Goal: Transaction & Acquisition: Download file/media

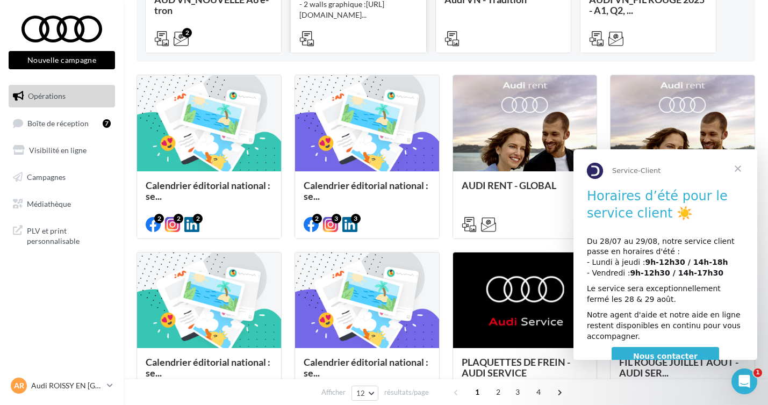
scroll to position [231, 0]
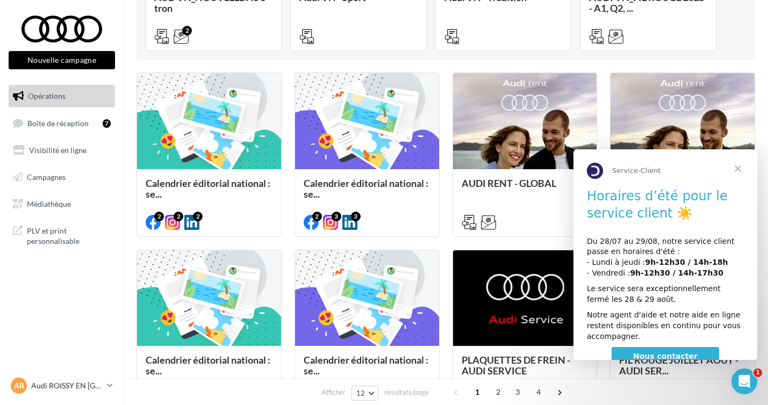
click at [737, 170] on span "Fermer" at bounding box center [738, 168] width 39 height 39
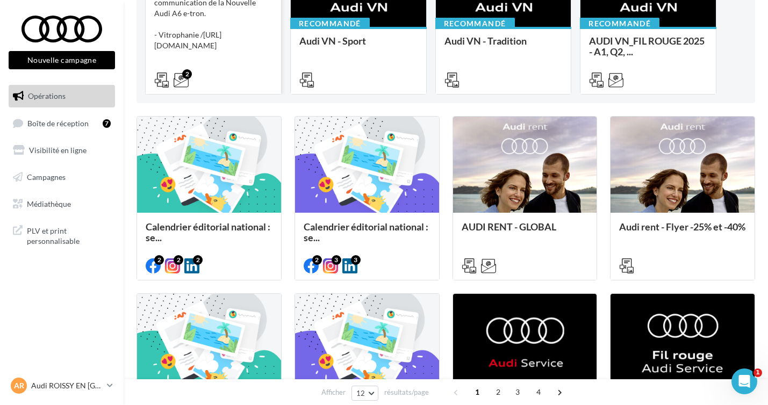
scroll to position [226, 0]
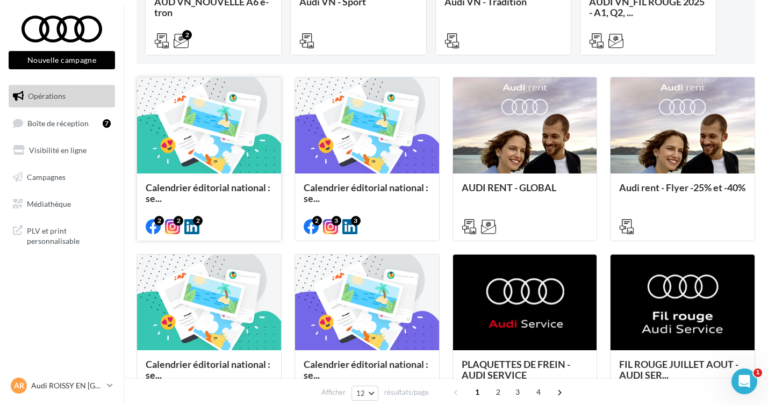
click at [239, 172] on div at bounding box center [209, 125] width 144 height 97
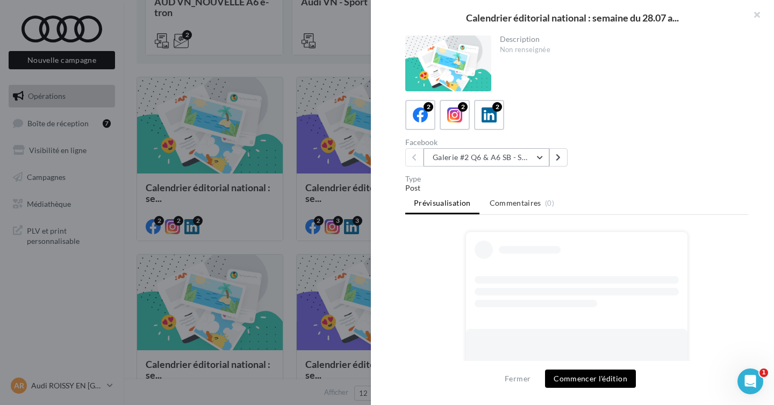
click at [538, 162] on button "Galerie #2 Q6 & A6 SB - Shooting NV" at bounding box center [487, 157] width 126 height 18
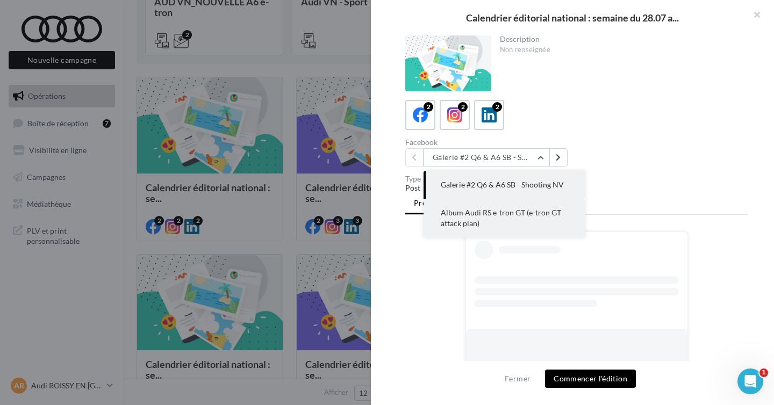
click at [543, 217] on span "Album Audi RS e-tron GT (e-tron GT attack plan)" at bounding box center [501, 218] width 120 height 20
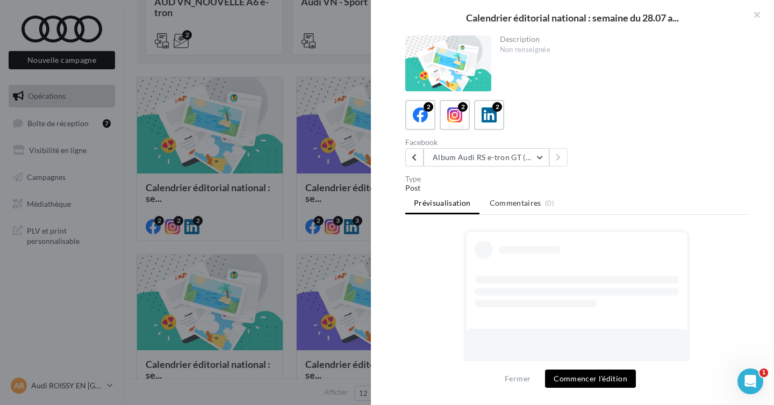
click at [168, 184] on div at bounding box center [387, 202] width 774 height 405
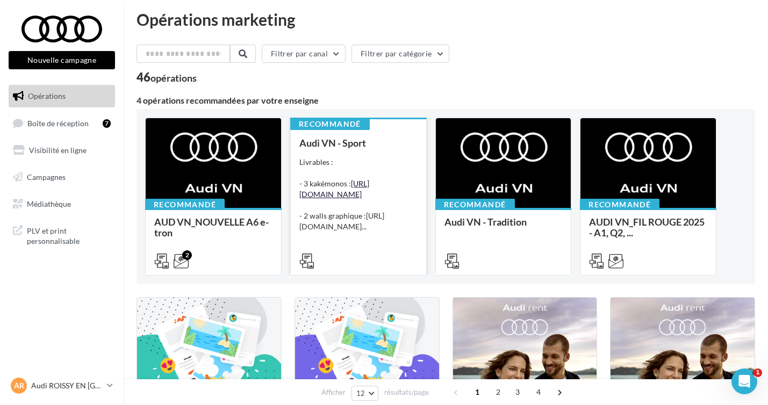
scroll to position [0, 0]
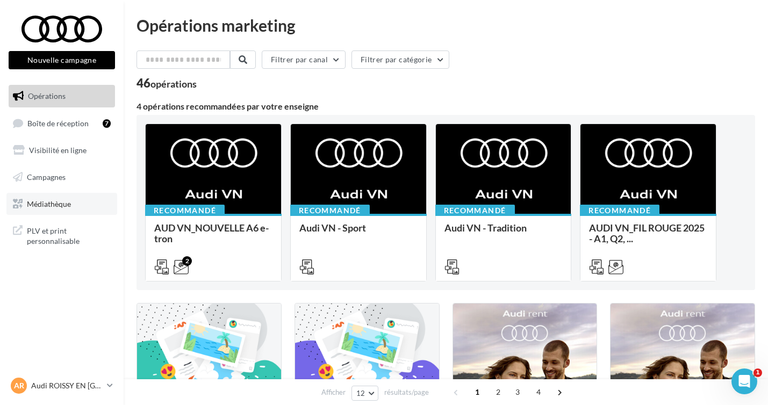
click at [90, 209] on link "Médiathèque" at bounding box center [61, 204] width 111 height 23
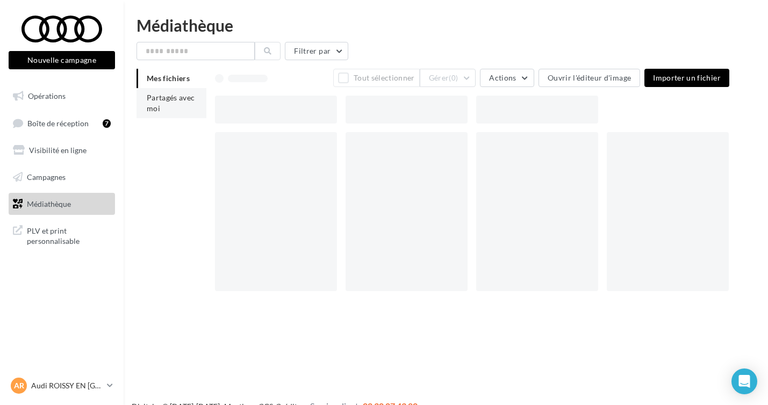
click at [181, 104] on li "Partagés avec moi" at bounding box center [172, 103] width 70 height 30
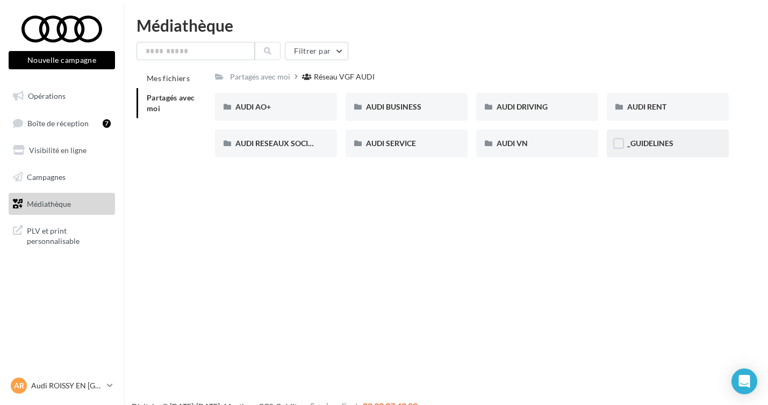
click at [664, 141] on span "_GUIDELINES" at bounding box center [651, 143] width 46 height 9
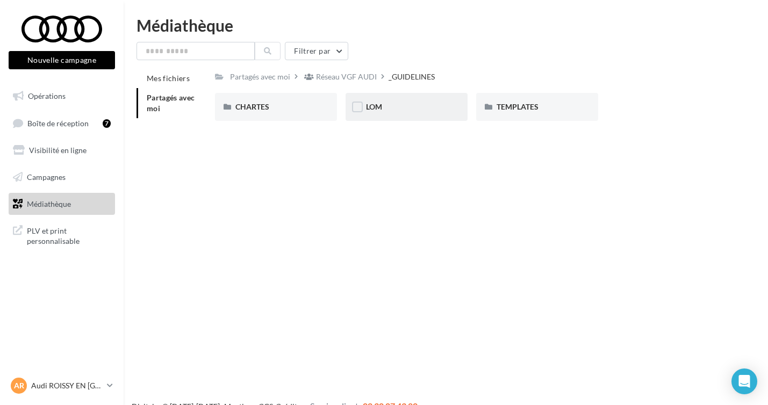
click at [411, 109] on div "LOM" at bounding box center [406, 107] width 81 height 11
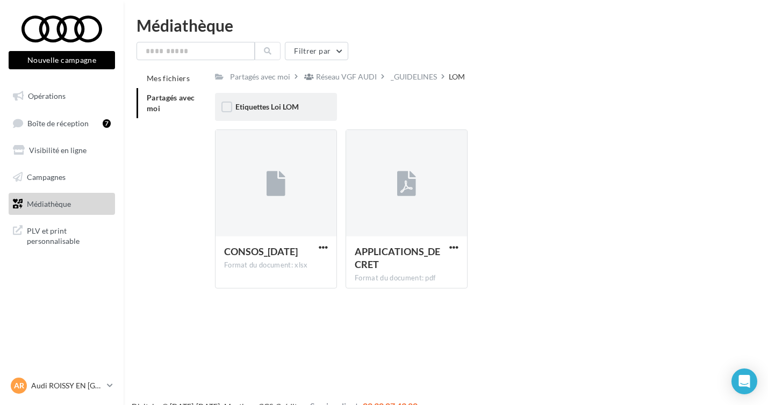
click at [303, 113] on div "Etiquettes Loi LOM" at bounding box center [276, 107] width 122 height 28
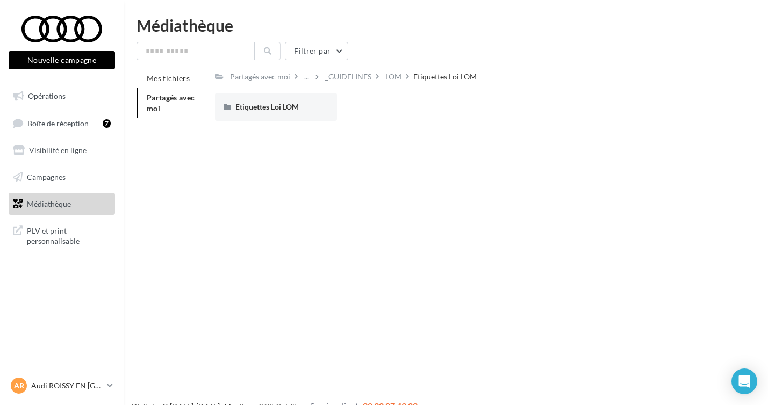
click at [210, 109] on div "Mes fichiers Partagés avec moi" at bounding box center [176, 98] width 79 height 58
click at [259, 109] on span "Etiquettes Loi LOM" at bounding box center [267, 106] width 63 height 9
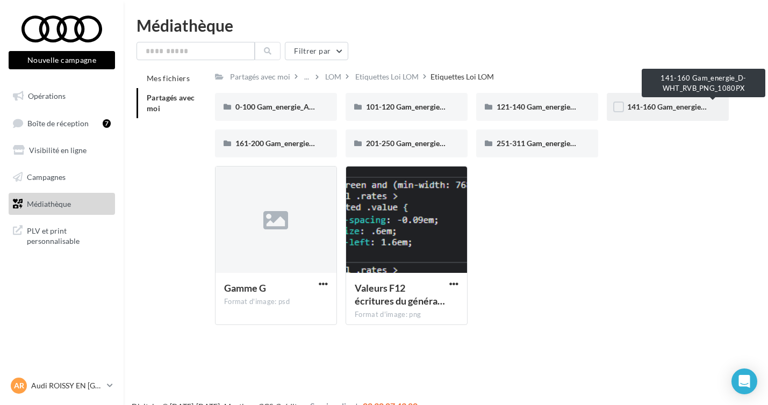
click at [649, 111] on span "141-160 Gam_energie_D-WHT_RVB_PNG_1080PX" at bounding box center [714, 106] width 172 height 9
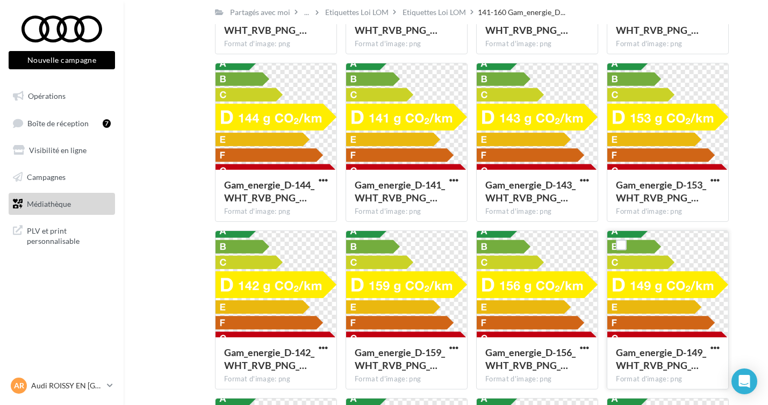
scroll to position [307, 0]
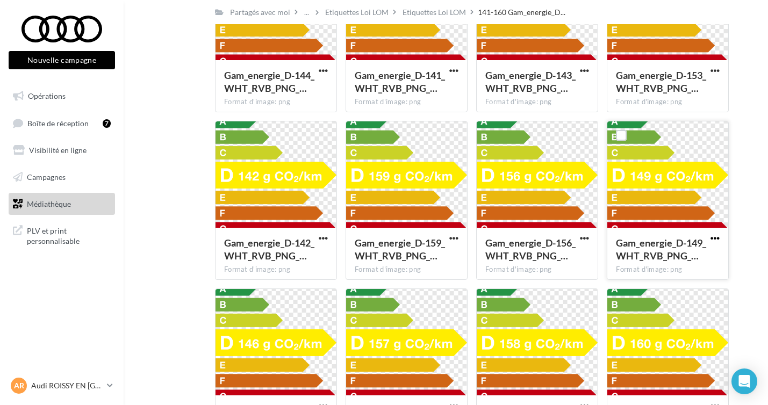
click at [711, 237] on span "button" at bounding box center [715, 238] width 9 height 9
click at [689, 254] on button "Télécharger" at bounding box center [669, 260] width 108 height 28
